Goal: Information Seeking & Learning: Check status

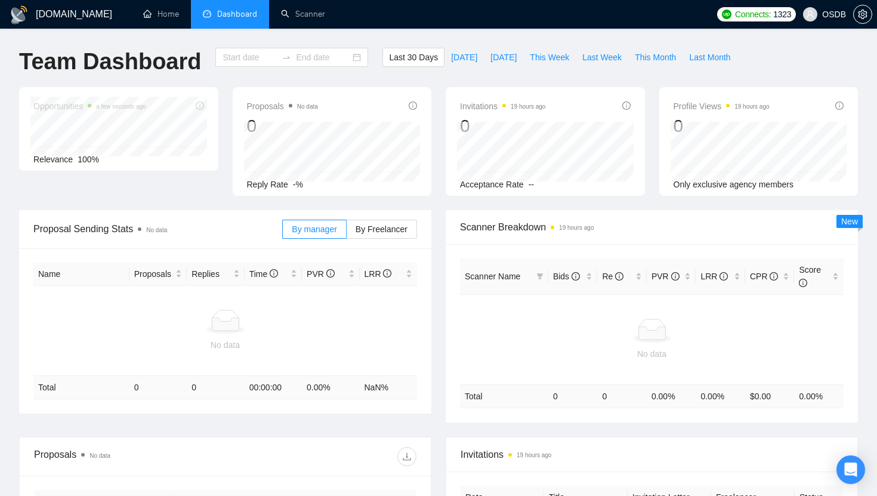
type input "[DATE]"
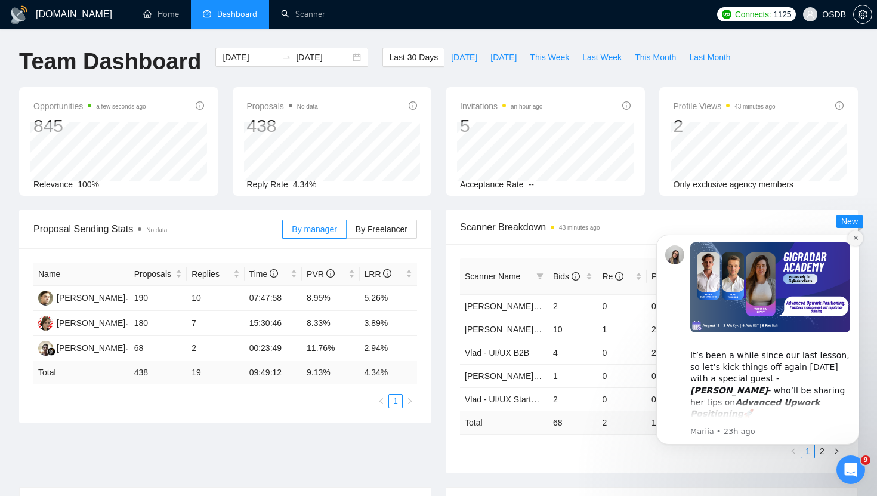
click at [854, 239] on icon "Dismiss notification" at bounding box center [855, 238] width 4 height 4
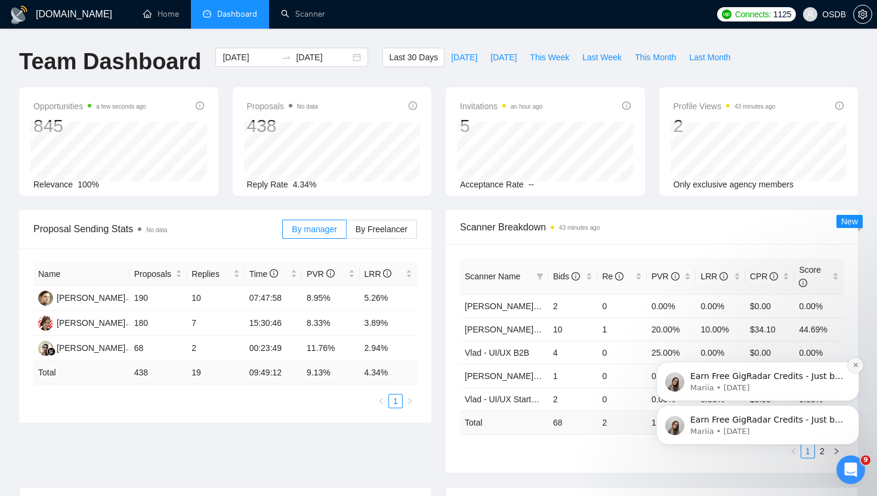
click at [856, 367] on icon "Dismiss notification" at bounding box center [856, 365] width 7 height 7
click at [853, 409] on icon "Dismiss notification" at bounding box center [856, 408] width 7 height 7
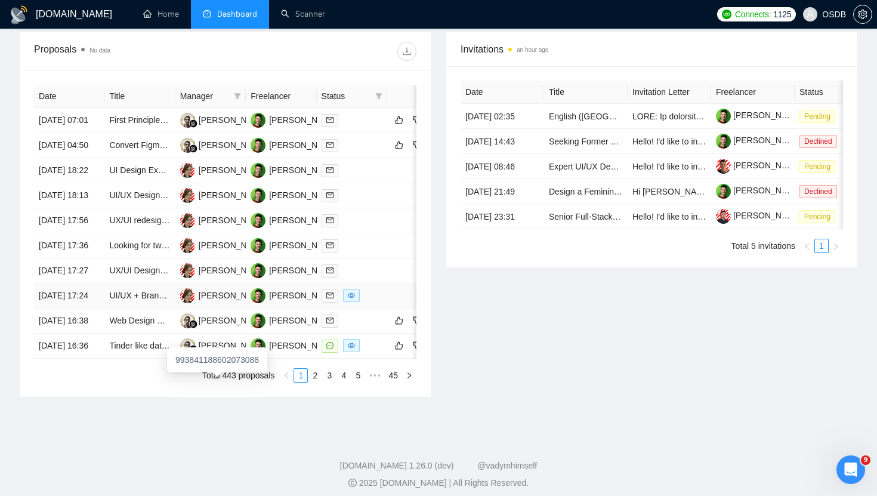
scroll to position [474, 0]
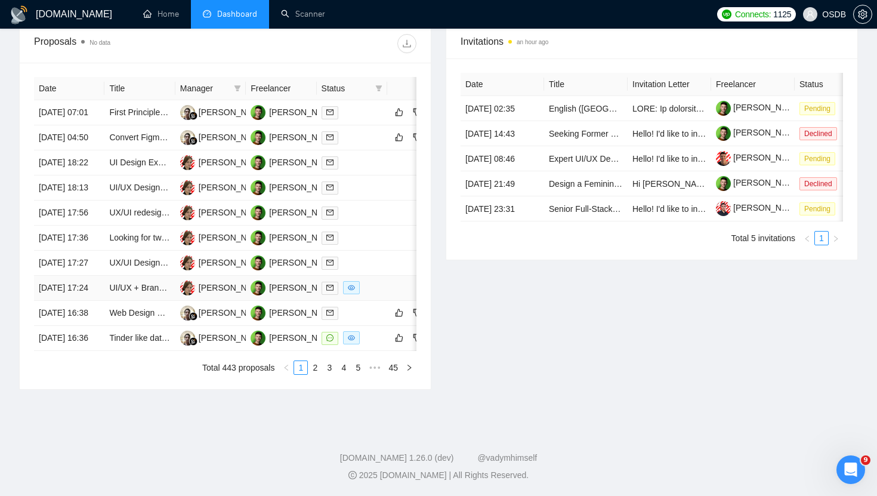
click at [375, 295] on div at bounding box center [352, 288] width 61 height 14
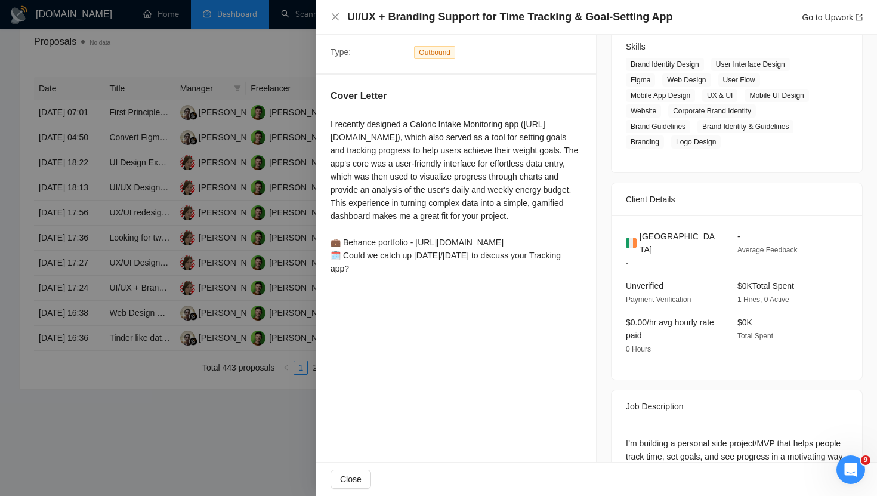
scroll to position [0, 0]
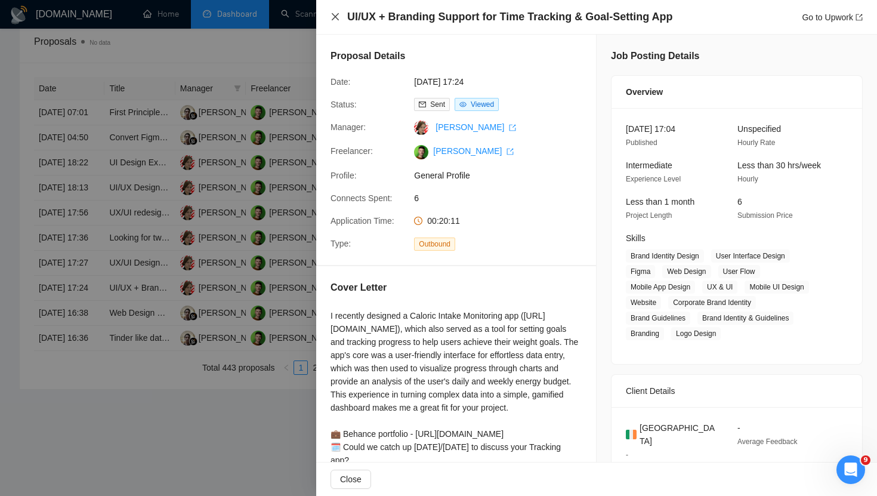
click at [335, 15] on icon "close" at bounding box center [336, 17] width 10 height 10
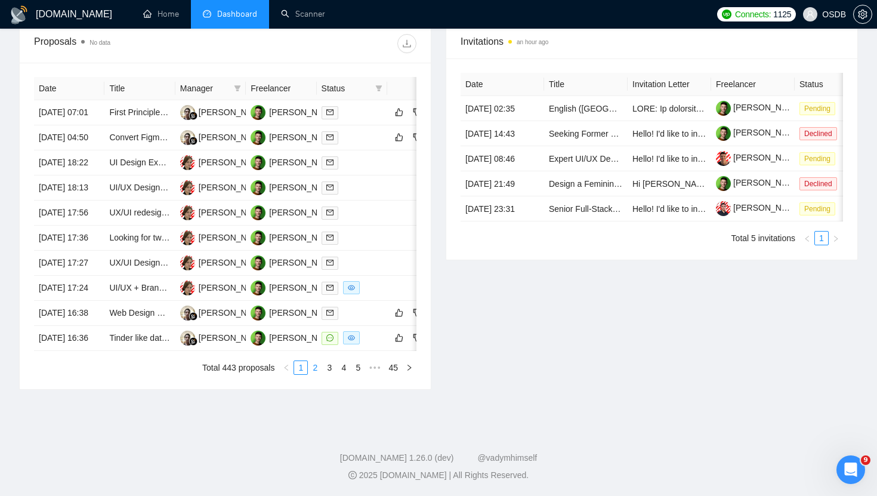
click at [315, 374] on link "2" at bounding box center [314, 367] width 13 height 13
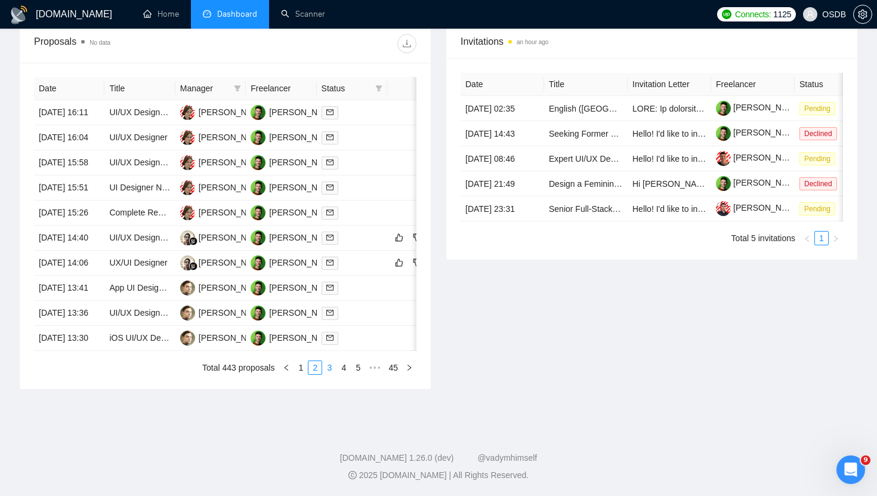
click at [327, 374] on link "3" at bounding box center [329, 367] width 13 height 13
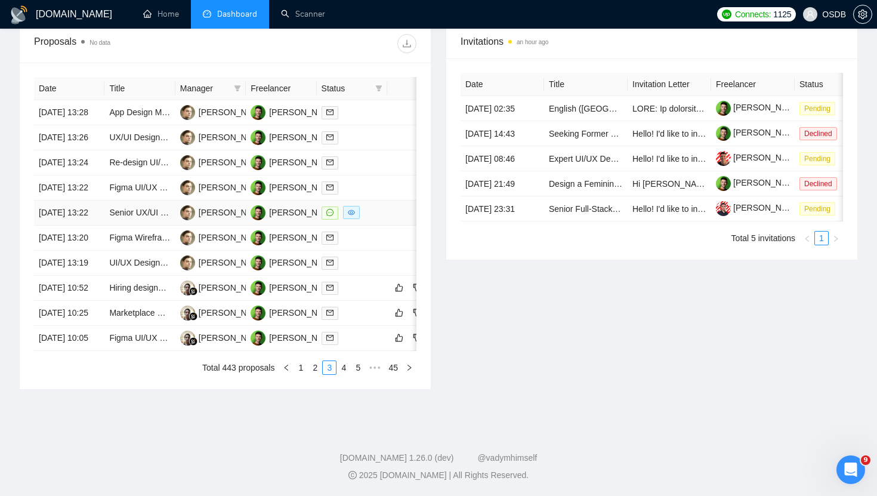
click at [380, 220] on div at bounding box center [352, 213] width 61 height 14
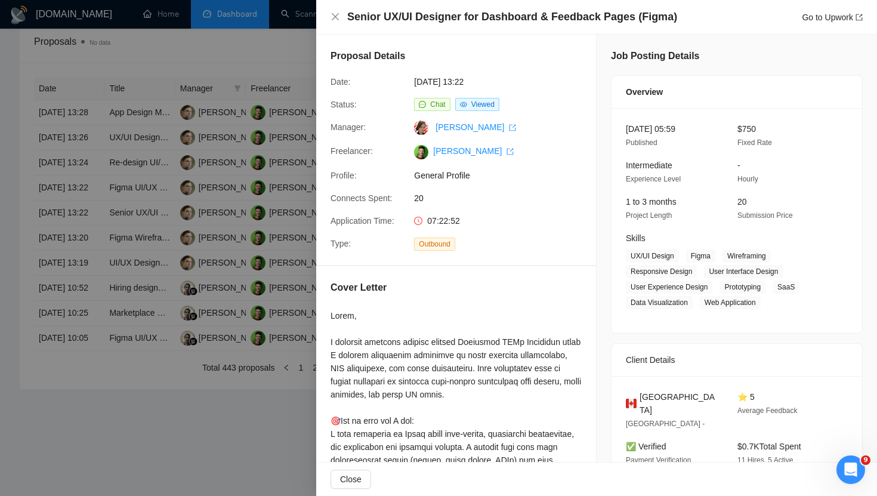
click at [328, 17] on div "Senior UX/UI Designer for Dashboard & Feedback Pages (Figma) Go to Upwork" at bounding box center [596, 17] width 561 height 35
click at [335, 20] on icon "close" at bounding box center [336, 17] width 10 height 10
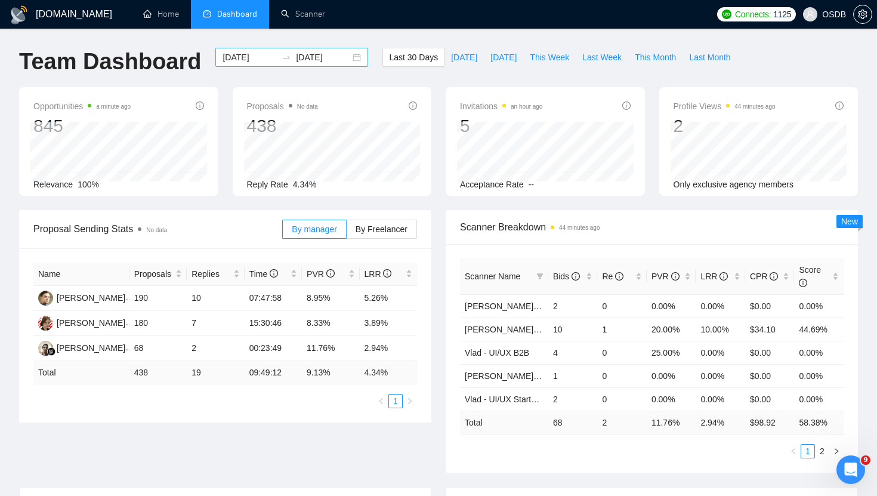
click at [350, 57] on div "[DATE] [DATE]" at bounding box center [291, 57] width 153 height 19
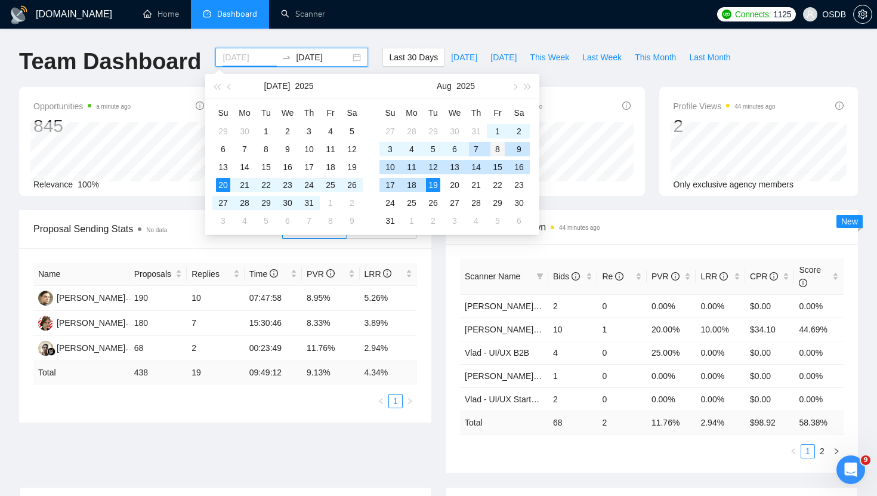
type input "[DATE]"
click at [494, 149] on div "8" at bounding box center [497, 149] width 14 height 14
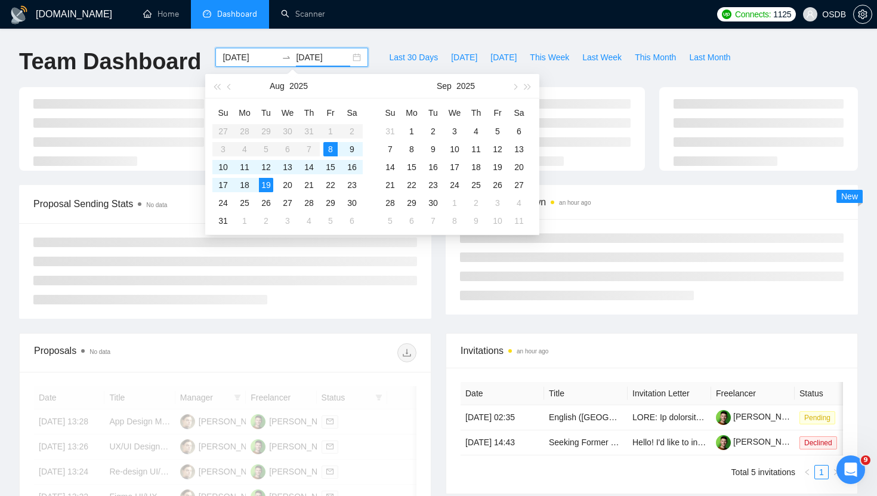
type input "[DATE]"
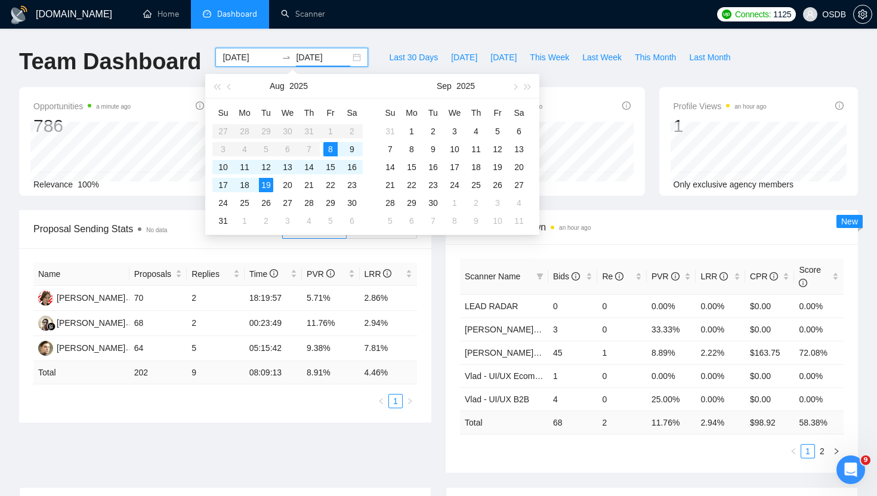
click at [437, 326] on div "Proposal Sending Stats No data By manager By Freelancer Name Proposals Replies …" at bounding box center [225, 316] width 427 height 212
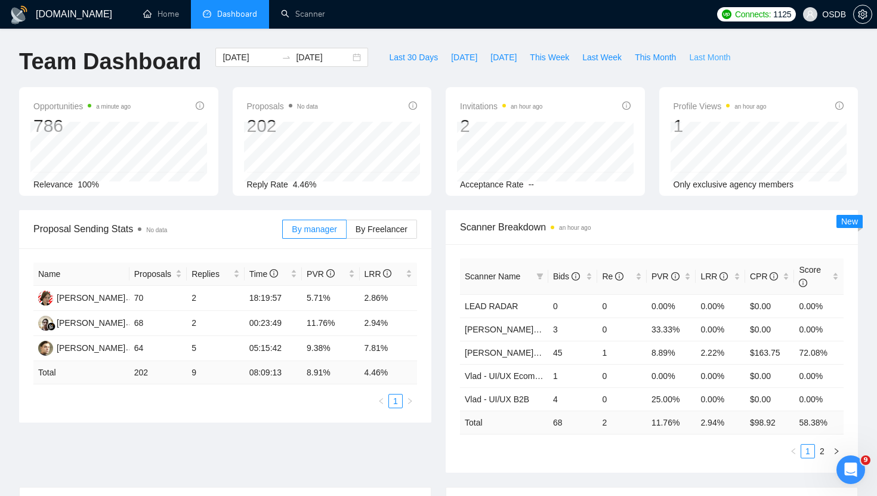
click at [708, 58] on span "Last Month" at bounding box center [709, 57] width 41 height 13
type input "[DATE]"
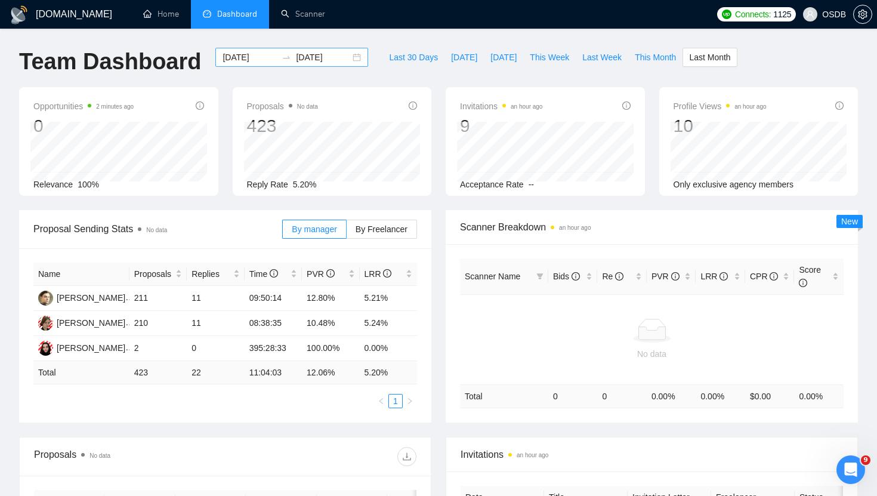
click at [350, 61] on div "[DATE] [DATE]" at bounding box center [291, 57] width 153 height 19
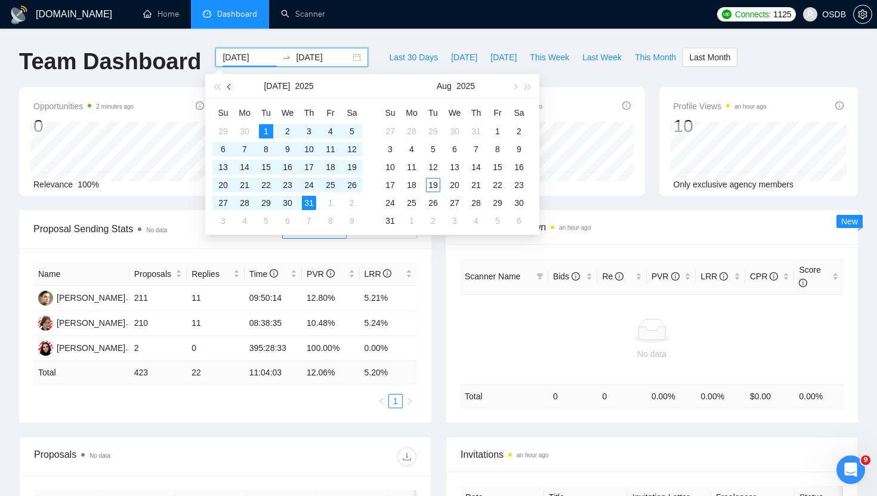
click at [229, 89] on button "button" at bounding box center [229, 86] width 13 height 24
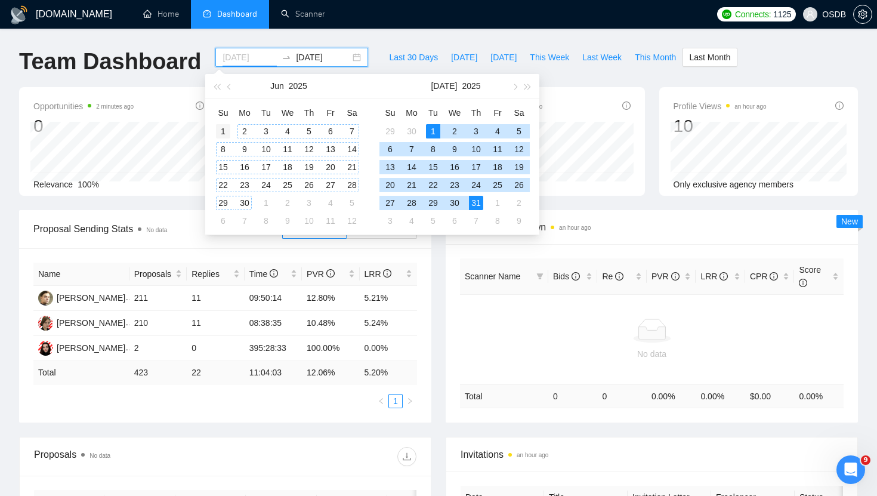
type input "[DATE]"
click at [229, 131] on div "1" at bounding box center [223, 131] width 14 height 14
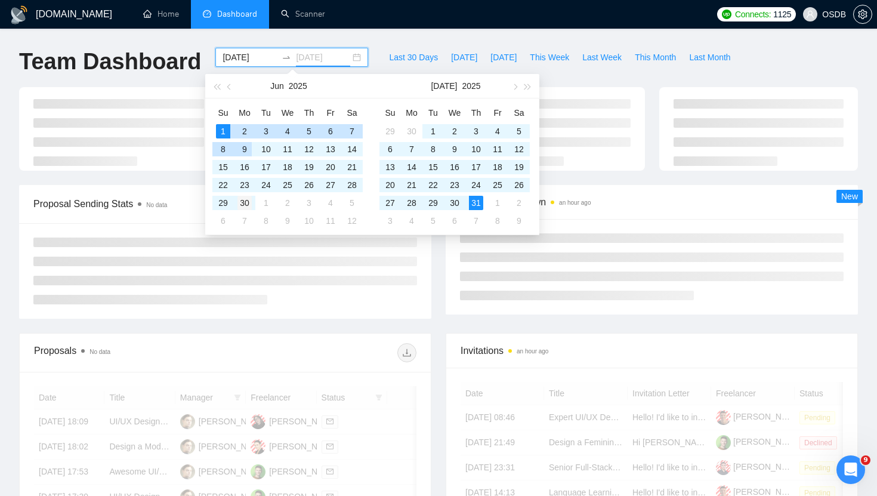
type input "[DATE]"
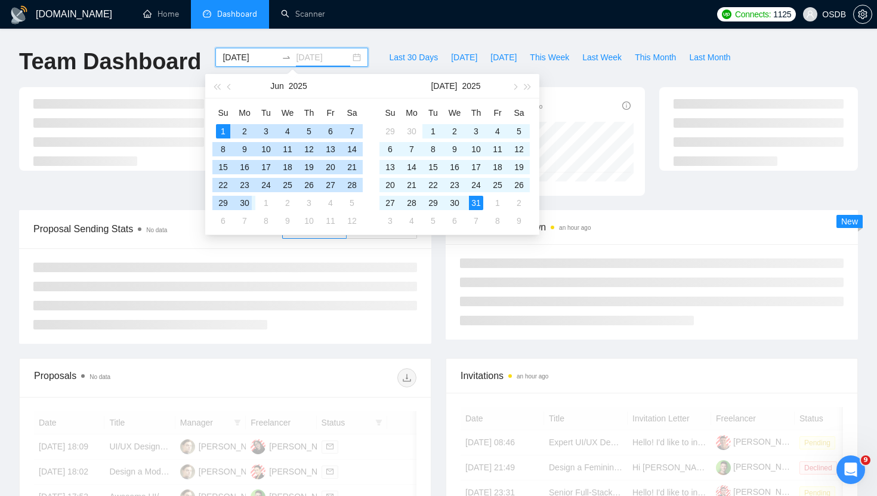
click at [252, 202] on td "30" at bounding box center [244, 203] width 21 height 18
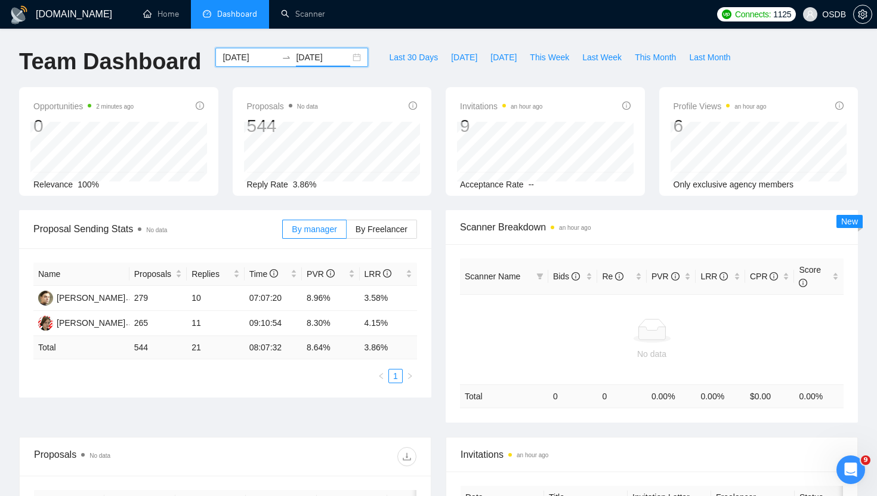
click at [353, 57] on div "[DATE] [DATE]" at bounding box center [291, 57] width 153 height 19
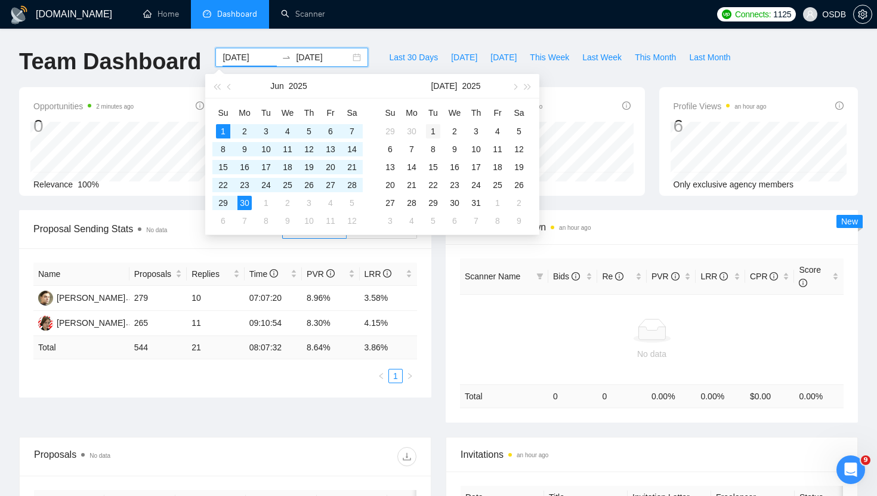
type input "[DATE]"
click at [433, 126] on div "1" at bounding box center [433, 131] width 14 height 14
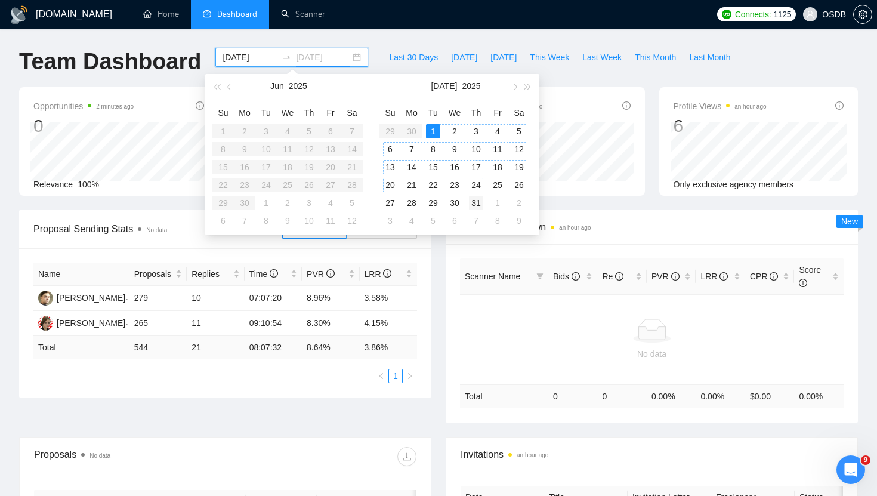
type input "[DATE]"
click at [478, 200] on div "31" at bounding box center [476, 203] width 14 height 14
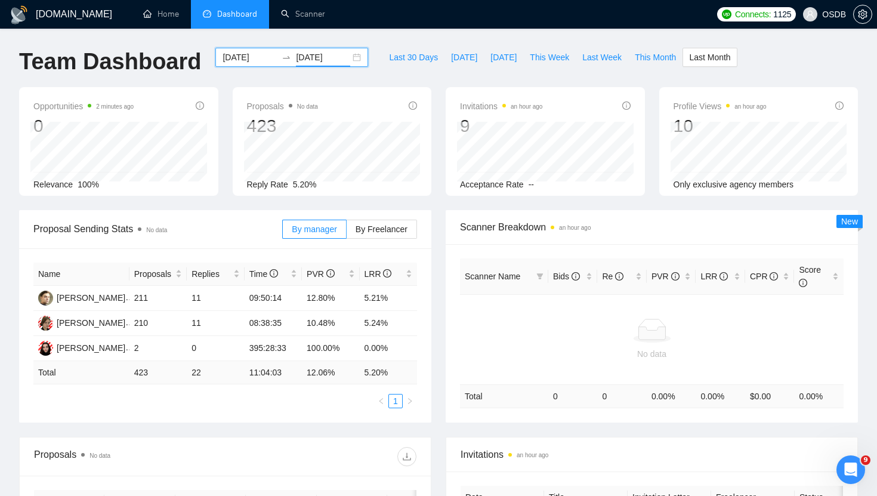
click at [350, 54] on div "[DATE] [DATE]" at bounding box center [291, 57] width 153 height 19
click at [648, 60] on span "This Month" at bounding box center [655, 57] width 41 height 13
type input "[DATE]"
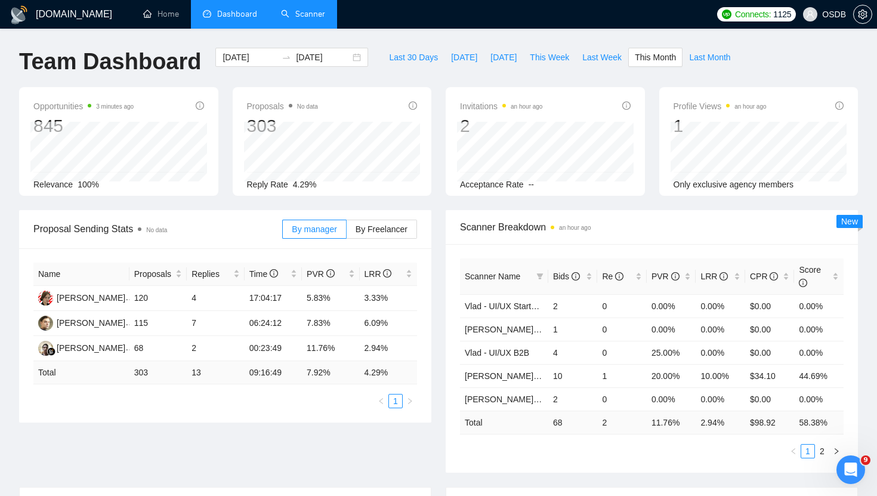
click at [308, 19] on link "Scanner" at bounding box center [303, 14] width 44 height 10
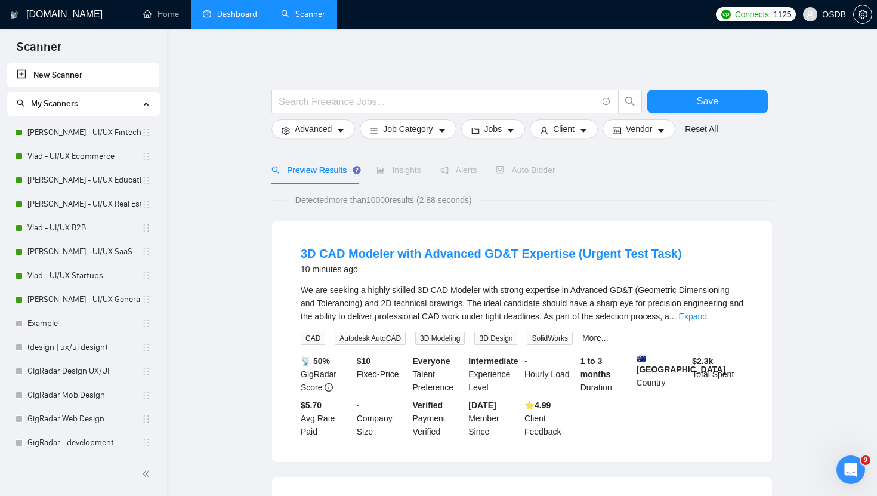
click at [231, 9] on link "Dashboard" at bounding box center [230, 14] width 54 height 10
